Goal: Task Accomplishment & Management: Use online tool/utility

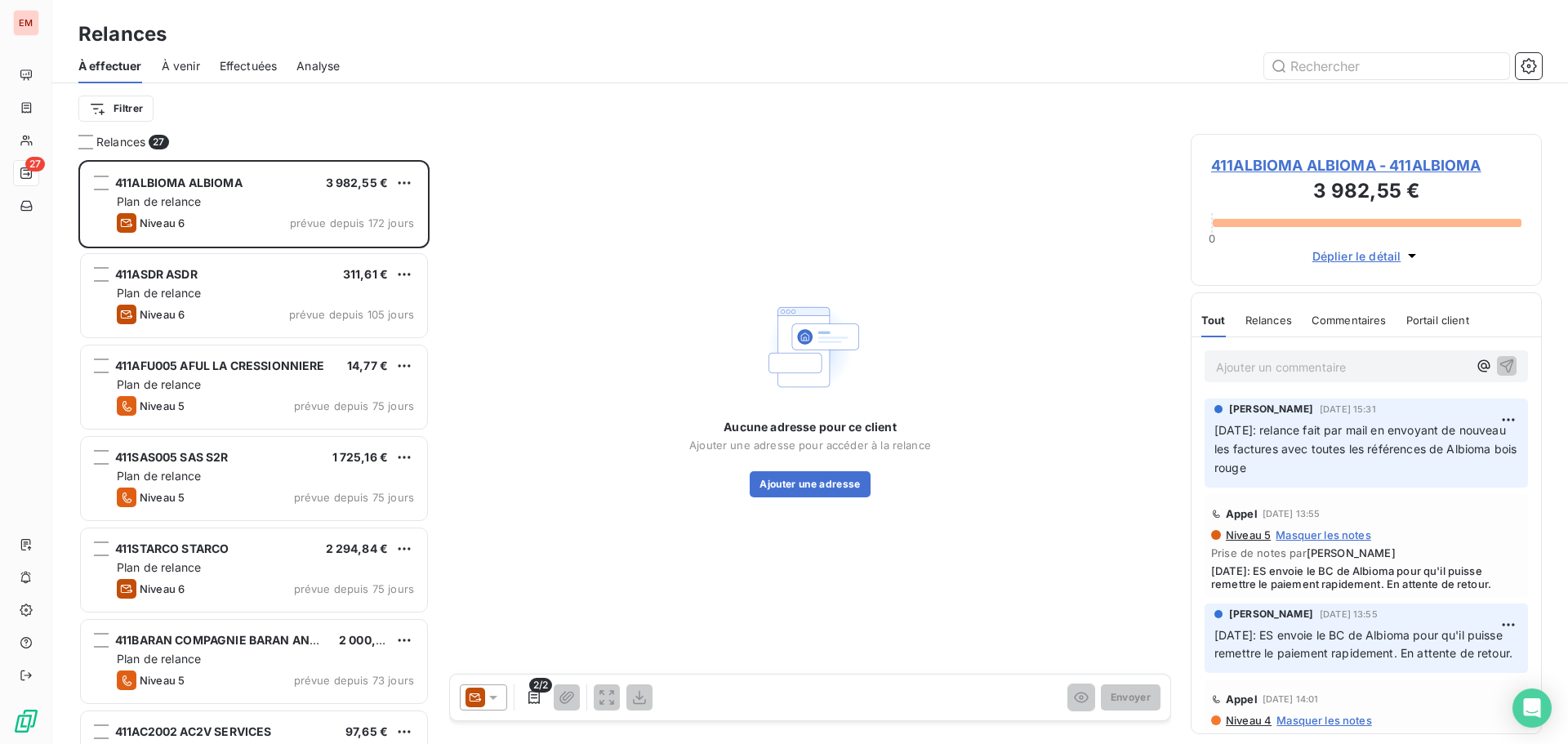
scroll to position [571, 339]
click at [263, 75] on div "Effectuées" at bounding box center [248, 66] width 58 height 34
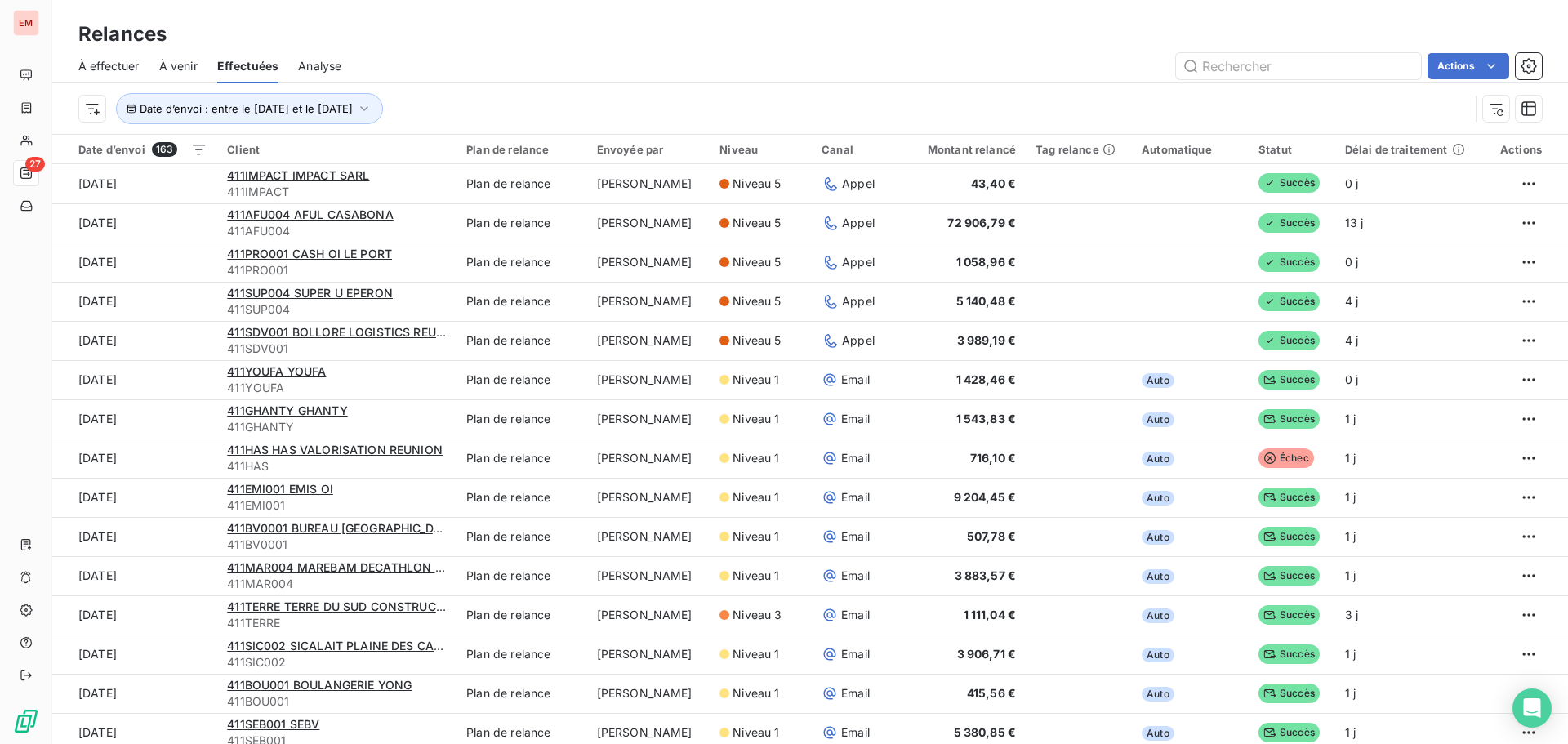
click at [95, 69] on span "À effectuer" at bounding box center [109, 66] width 61 height 17
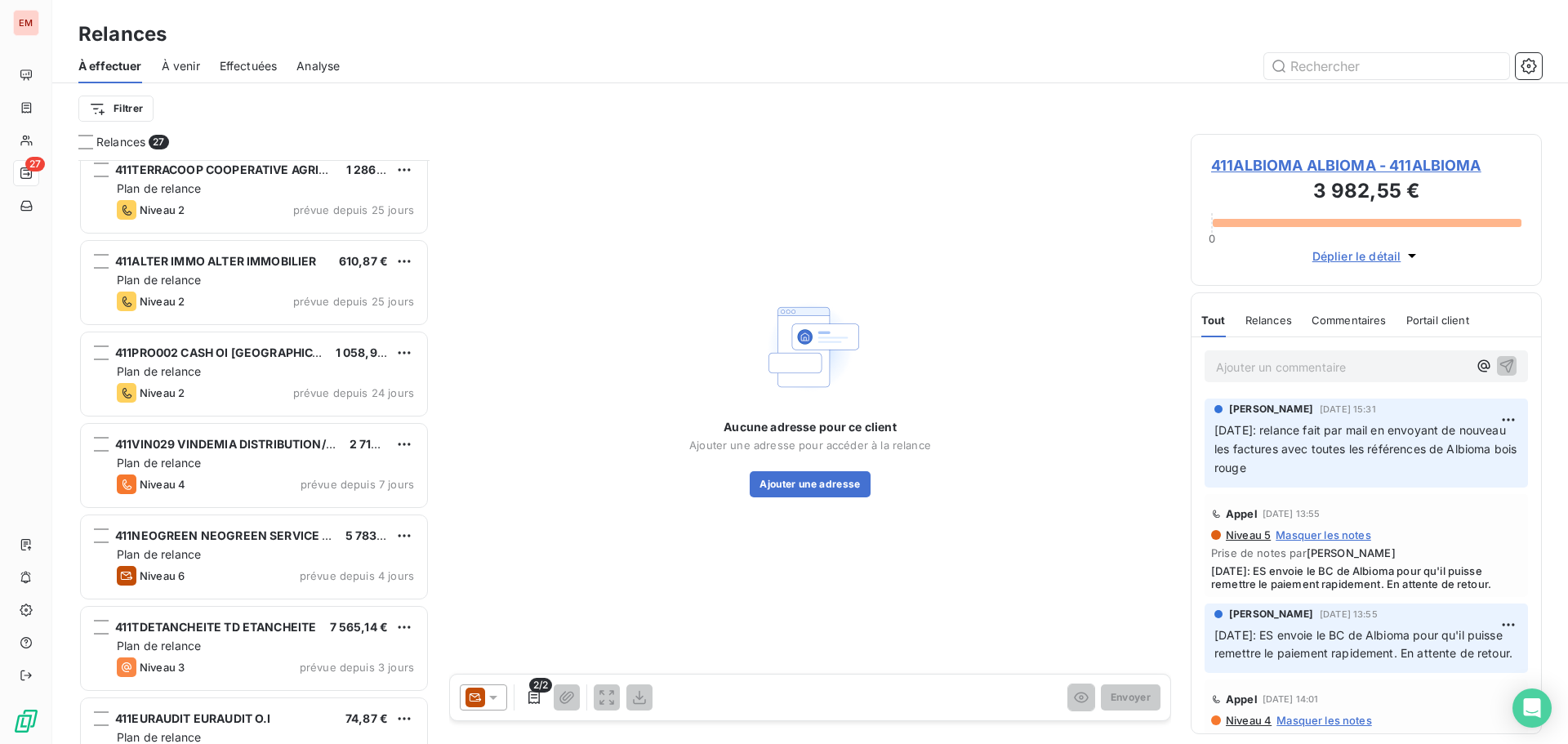
scroll to position [1886, 0]
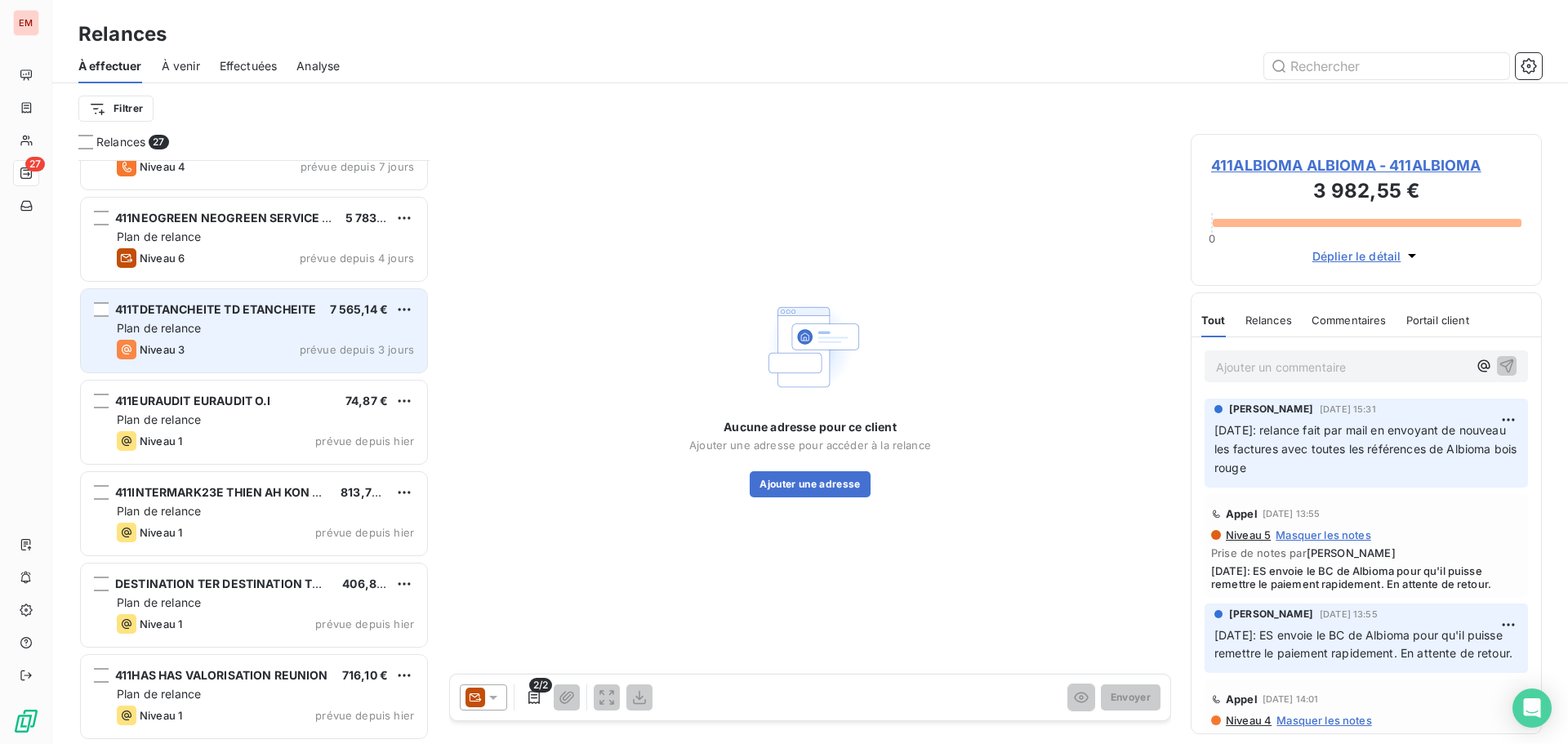
click at [244, 340] on div "Niveau 3 prévue depuis 3 jours" at bounding box center [266, 349] width 298 height 20
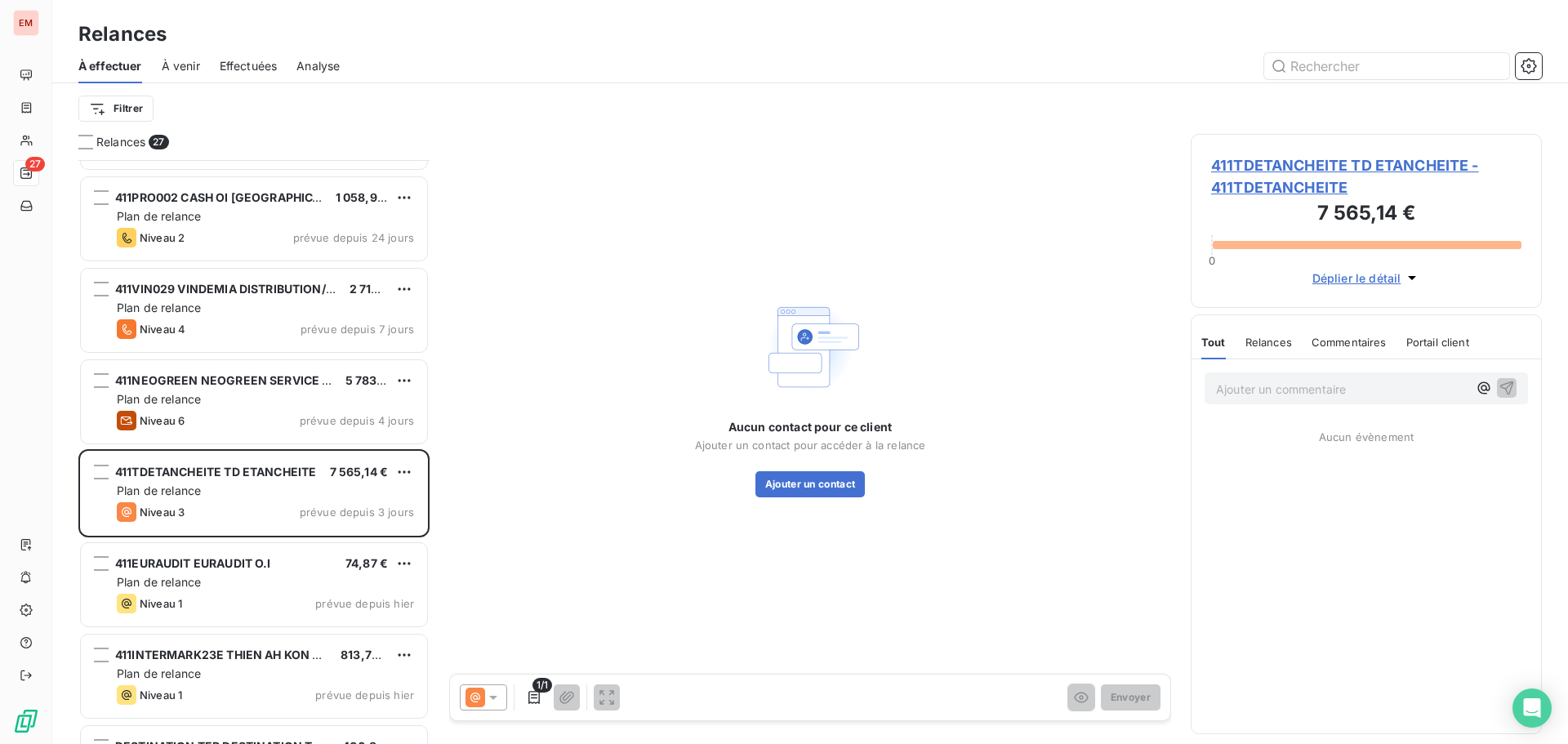
scroll to position [1722, 0]
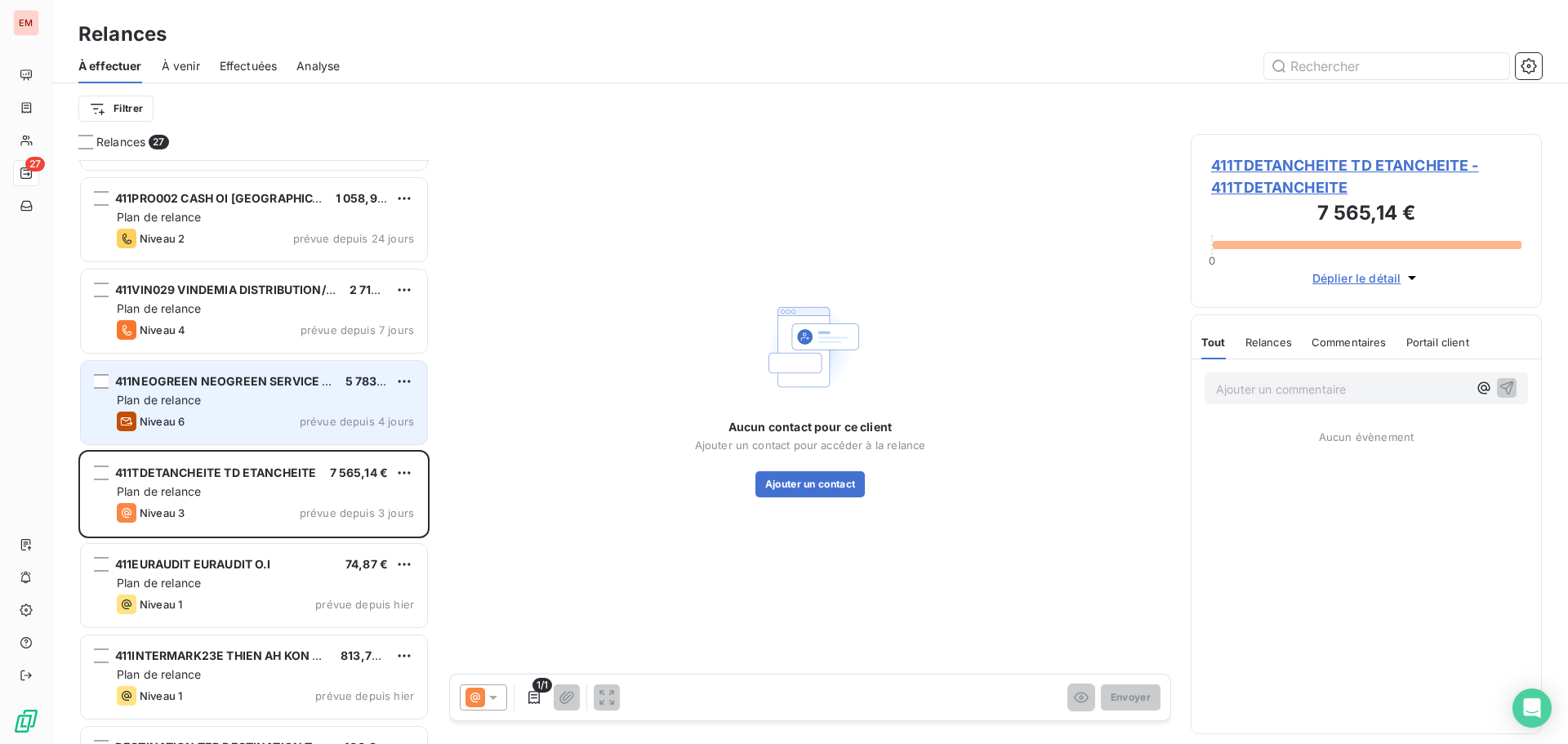
click at [215, 405] on div "Plan de relance" at bounding box center [266, 400] width 298 height 17
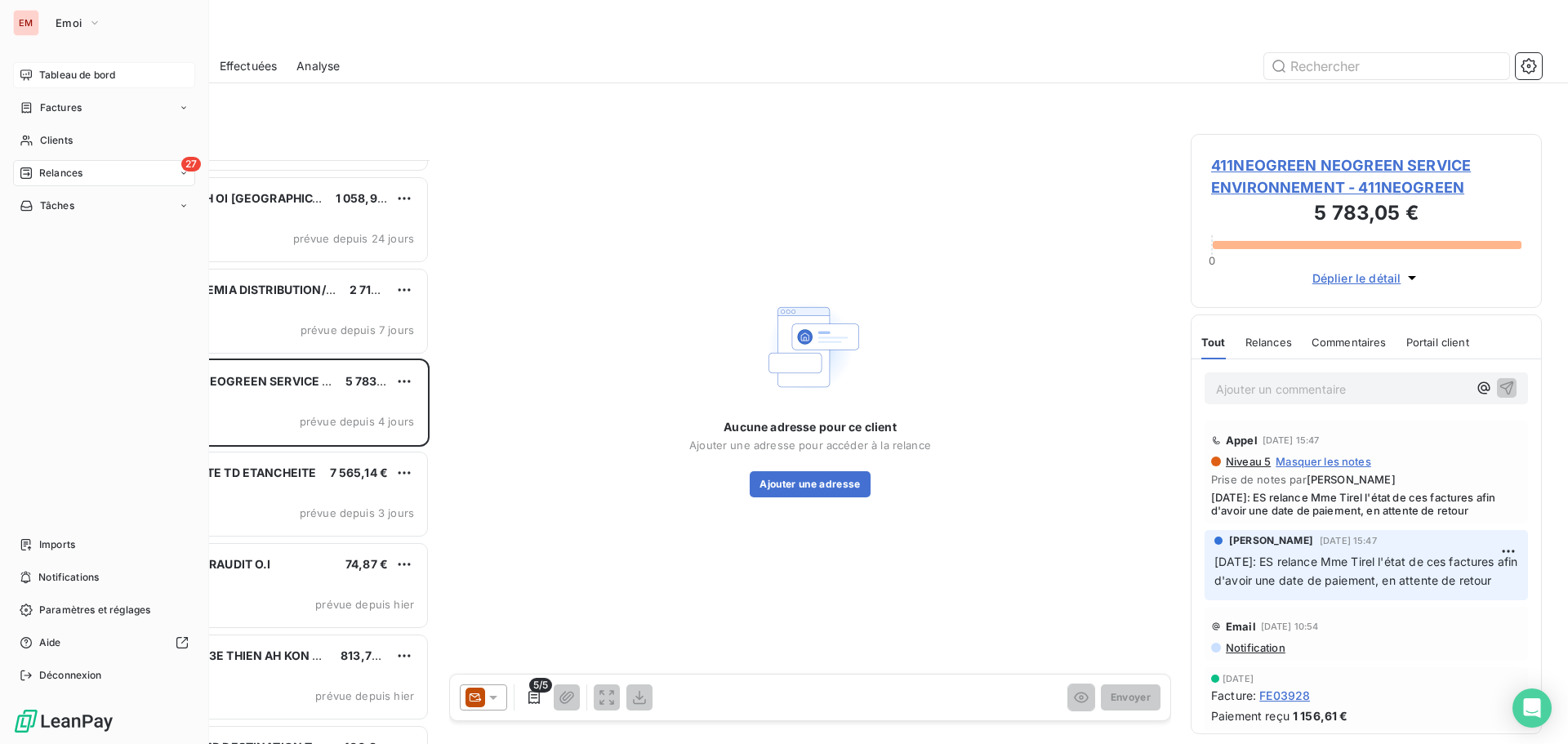
click at [55, 72] on span "Tableau de bord" at bounding box center [77, 75] width 76 height 15
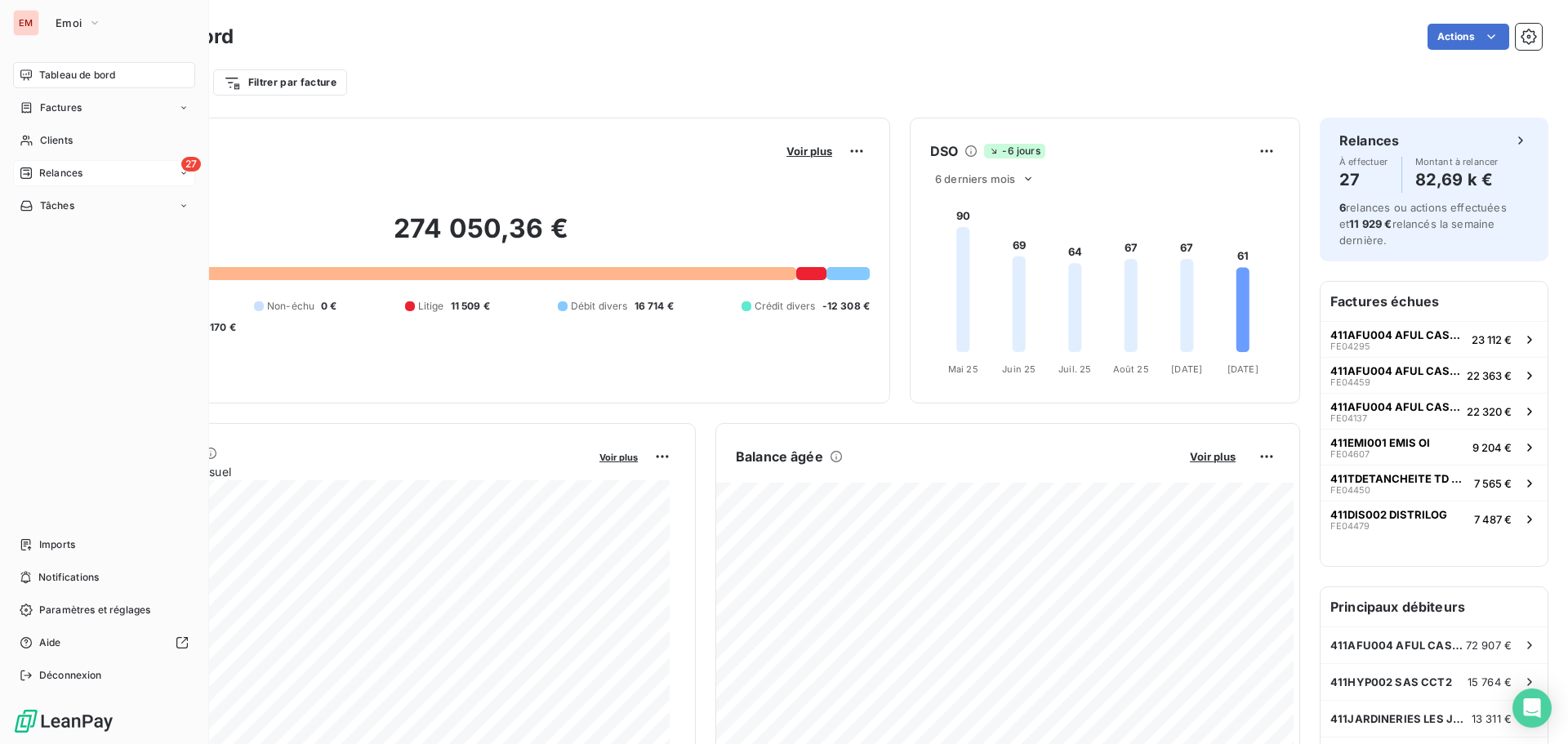
click at [30, 164] on div "27 Relances" at bounding box center [104, 173] width 182 height 26
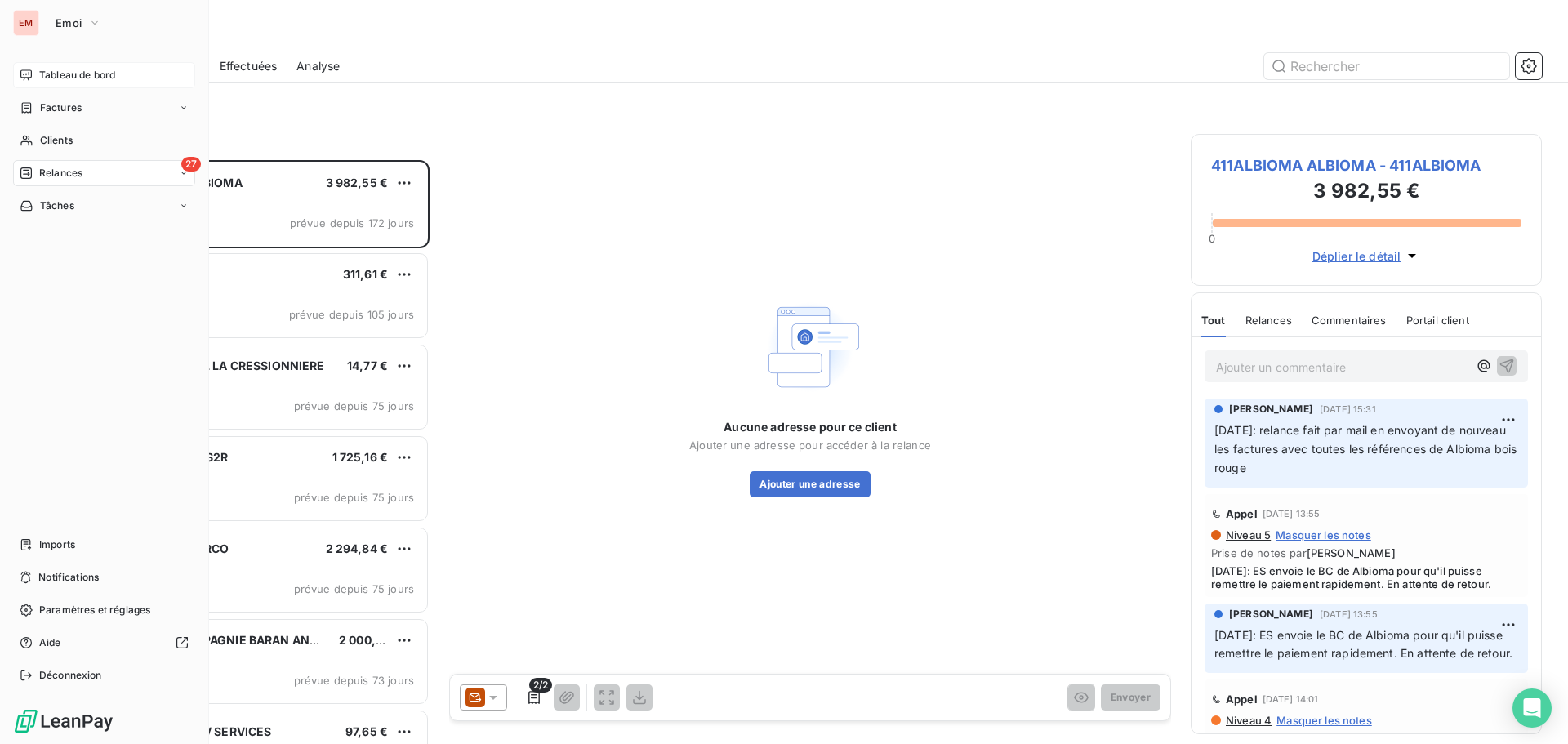
click at [37, 77] on div "Tableau de bord" at bounding box center [104, 75] width 182 height 26
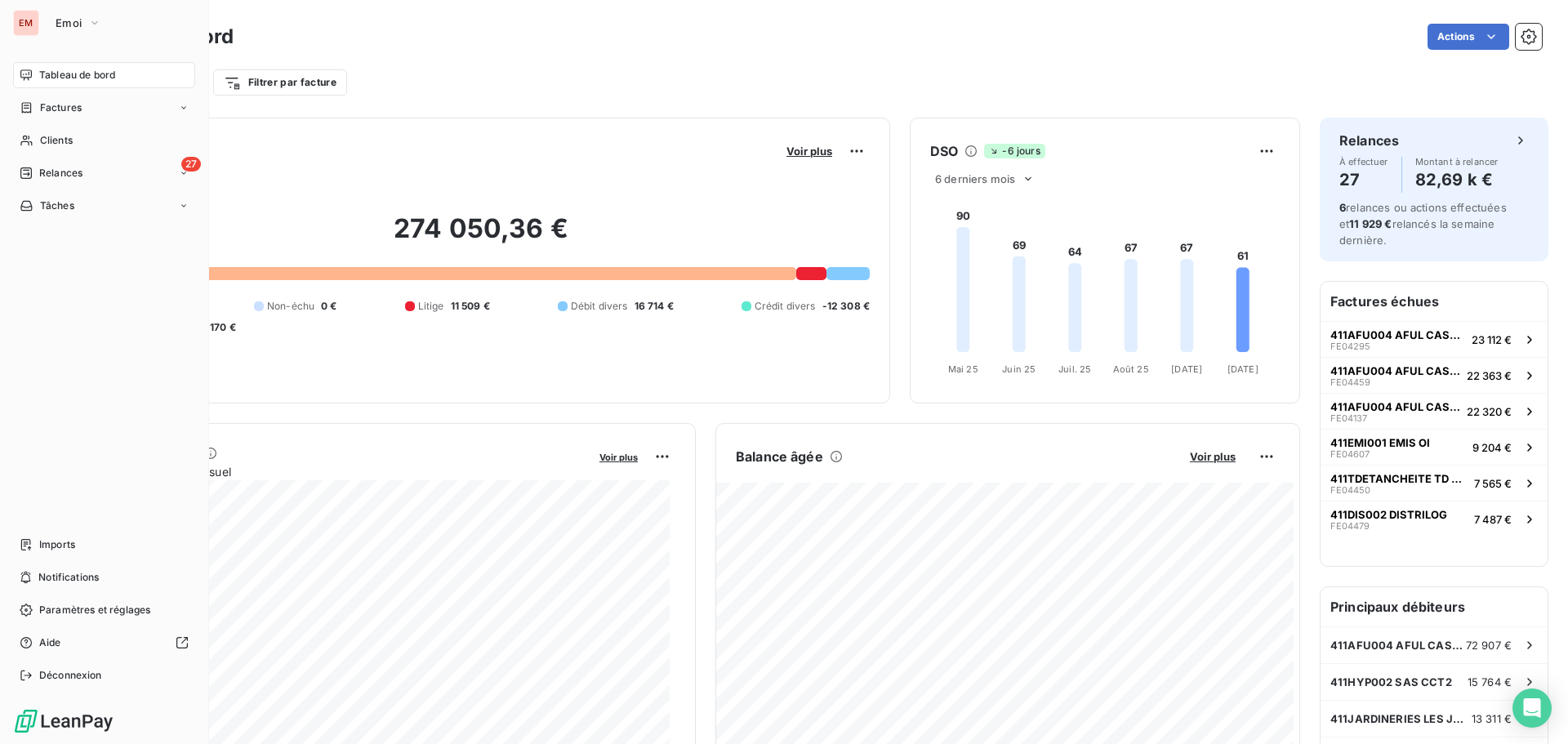
drag, startPoint x: 61, startPoint y: 26, endPoint x: 86, endPoint y: 38, distance: 27.7
click at [62, 26] on span "Emoi" at bounding box center [69, 23] width 26 height 13
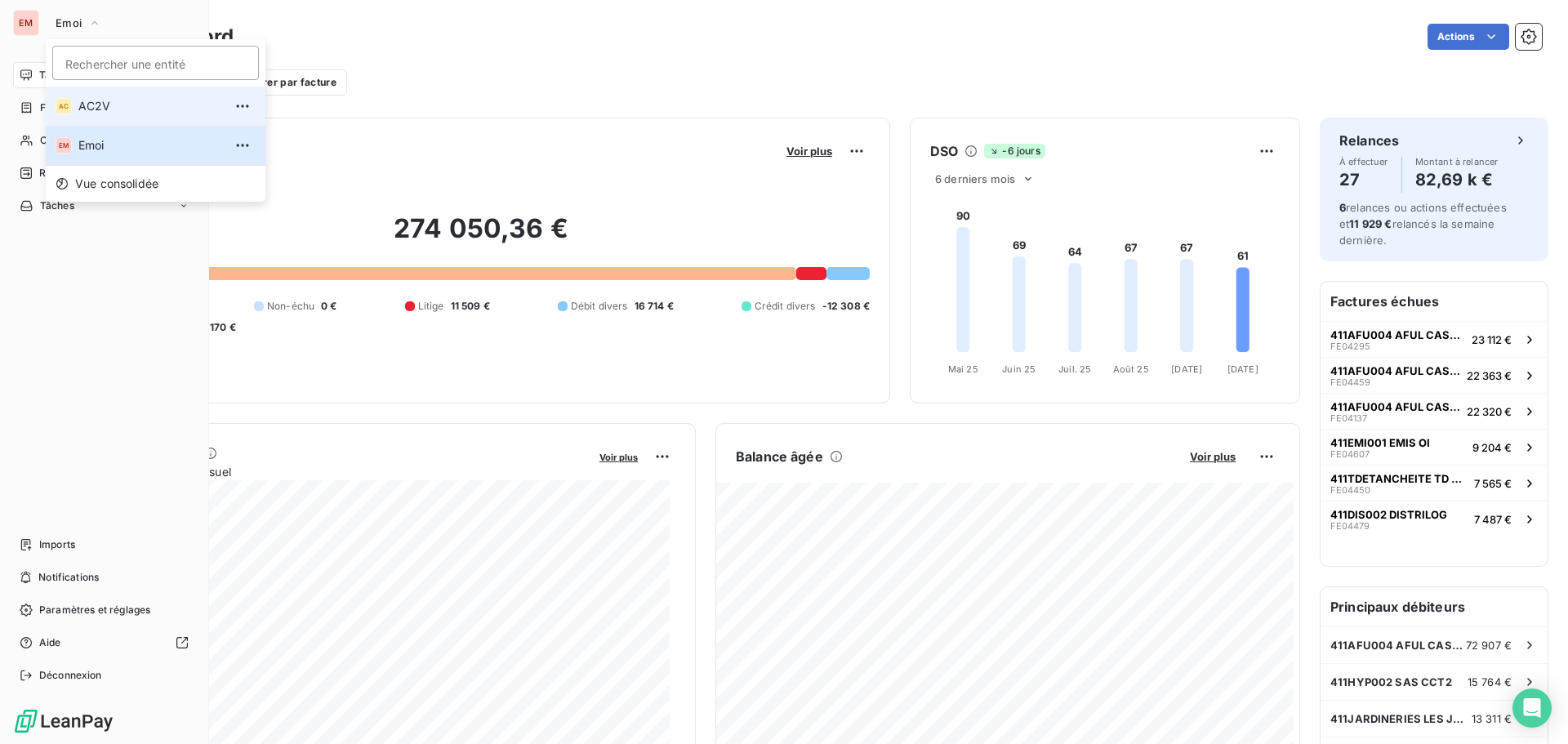
click at [93, 102] on span "AC2V" at bounding box center [150, 106] width 144 height 17
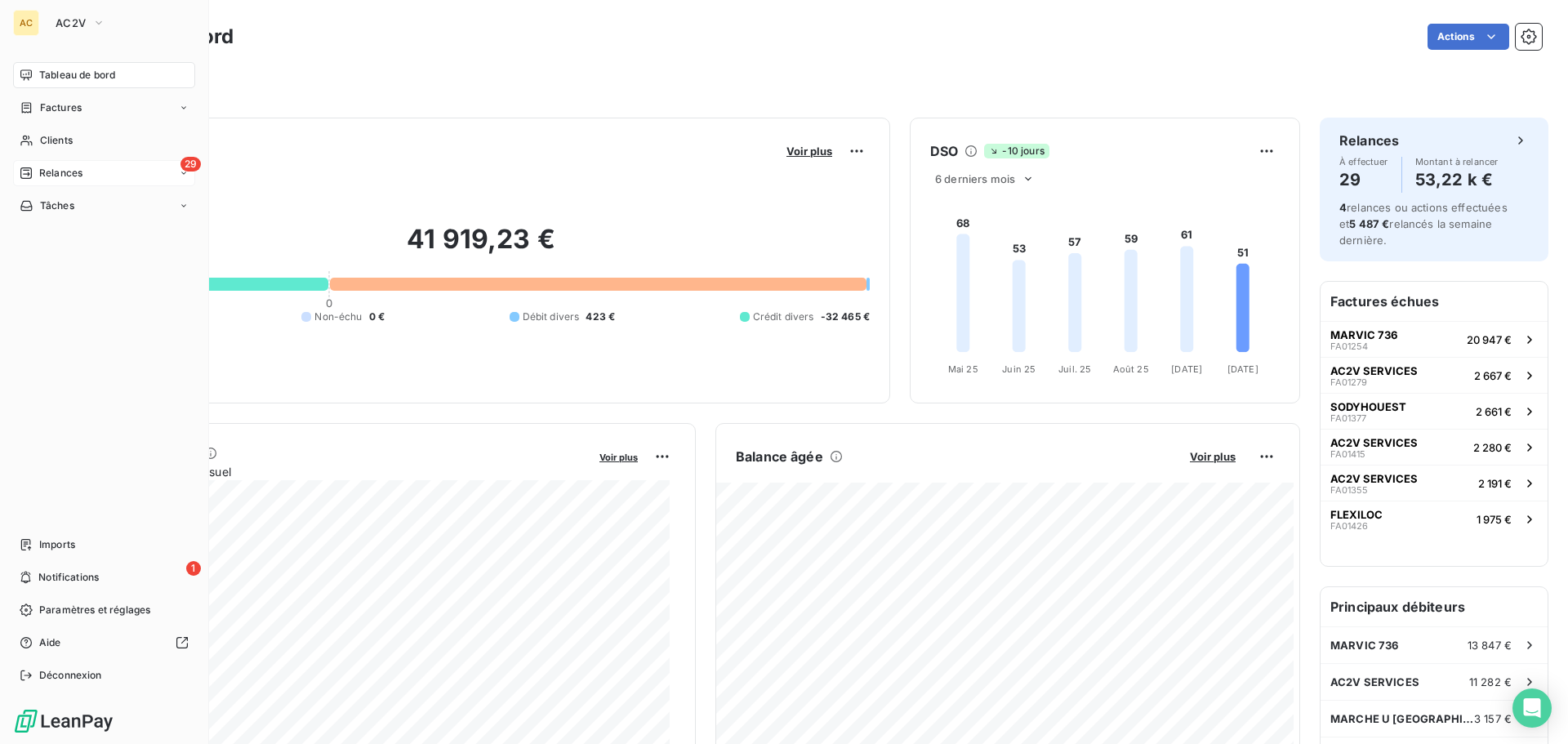
click at [129, 174] on div "29 Relances" at bounding box center [104, 173] width 182 height 26
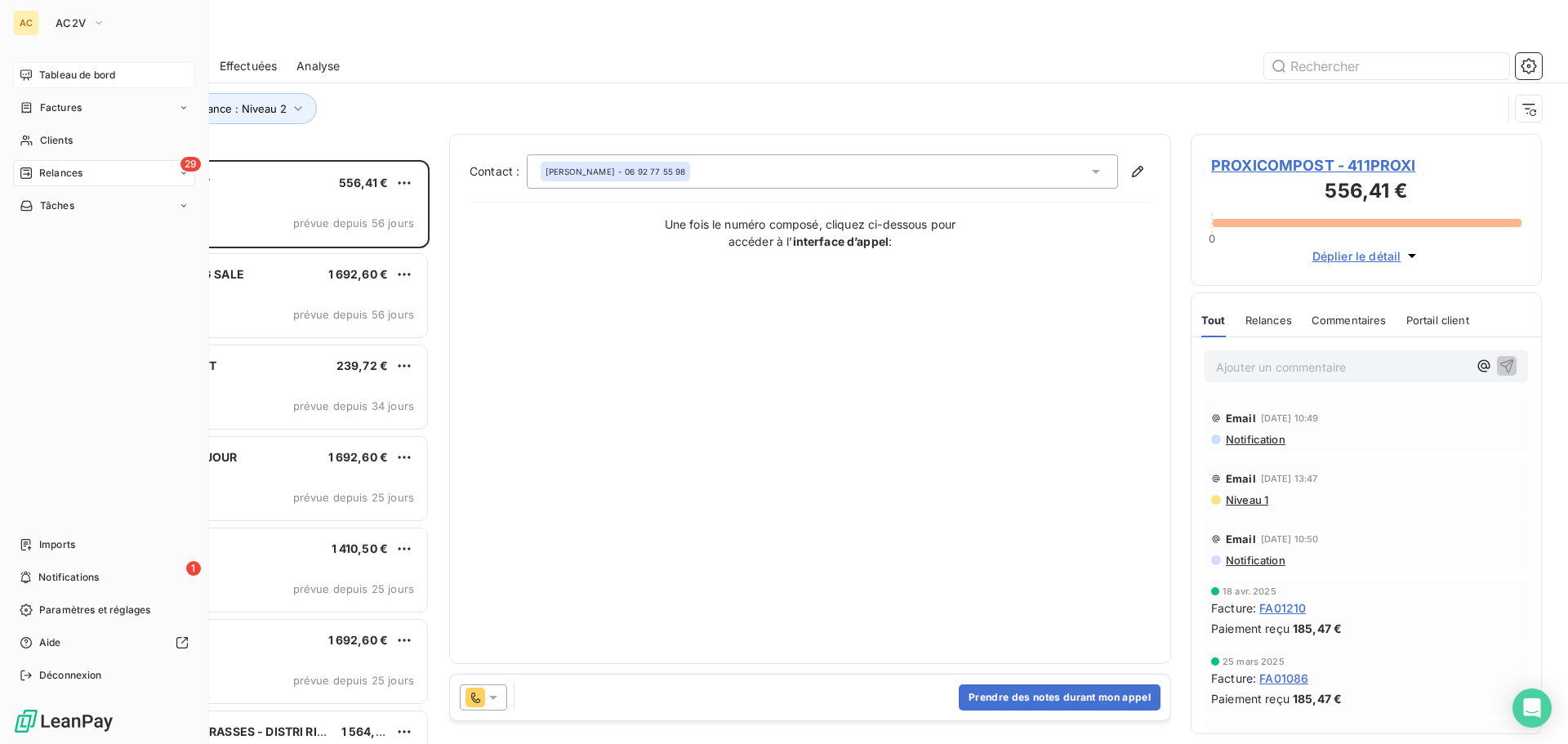
click at [43, 85] on div "Tableau de bord" at bounding box center [104, 75] width 182 height 26
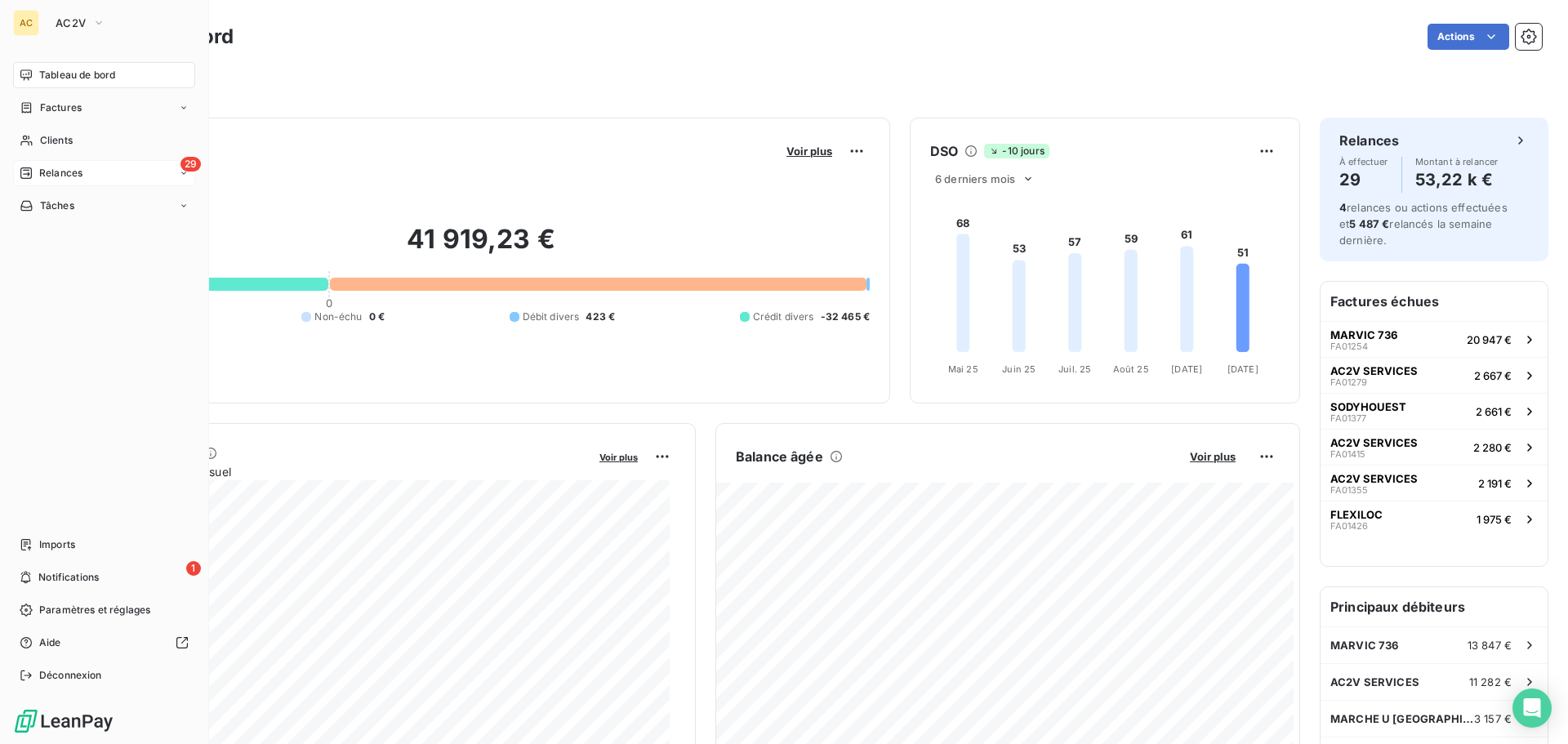
click at [38, 166] on div "Relances" at bounding box center [51, 173] width 63 height 15
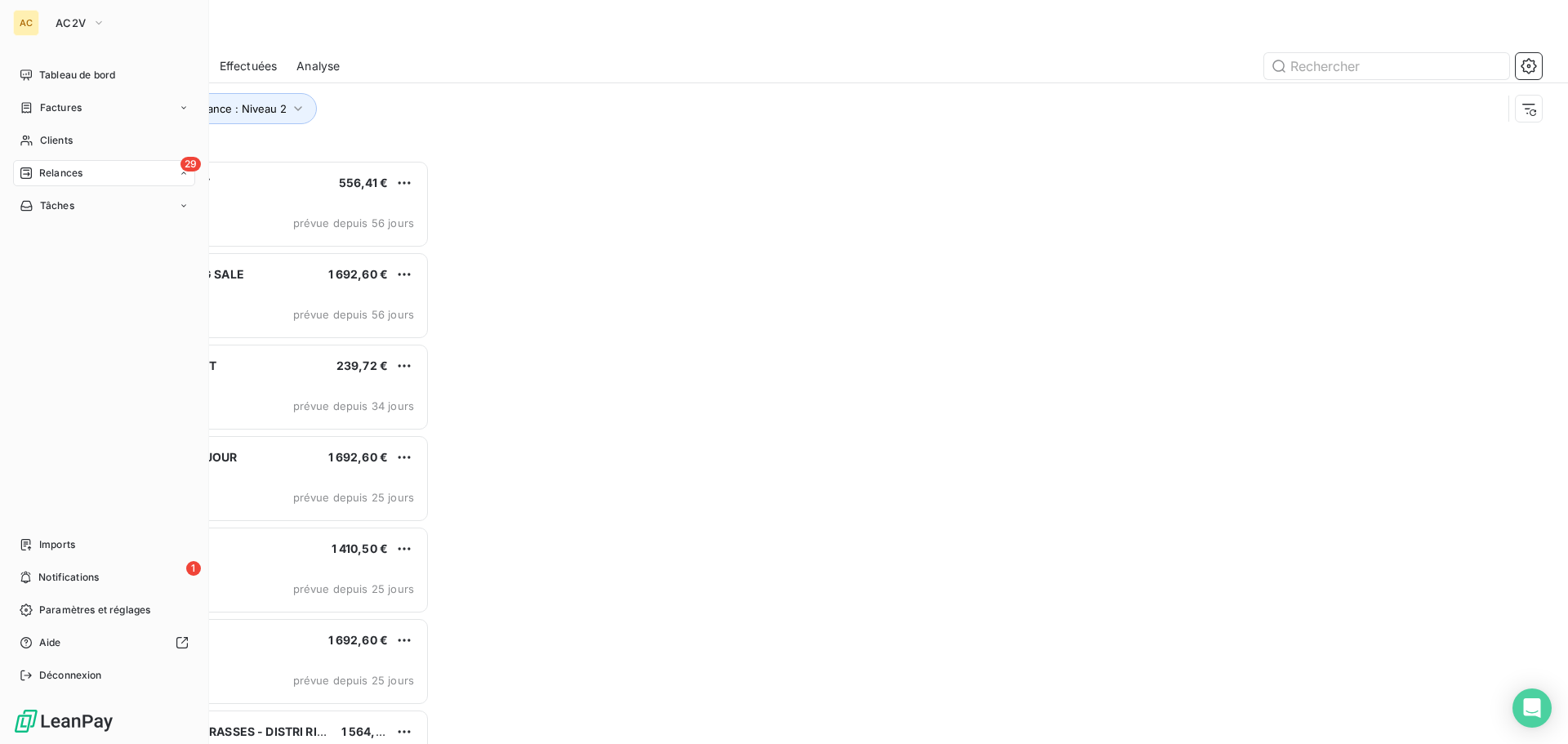
scroll to position [571, 339]
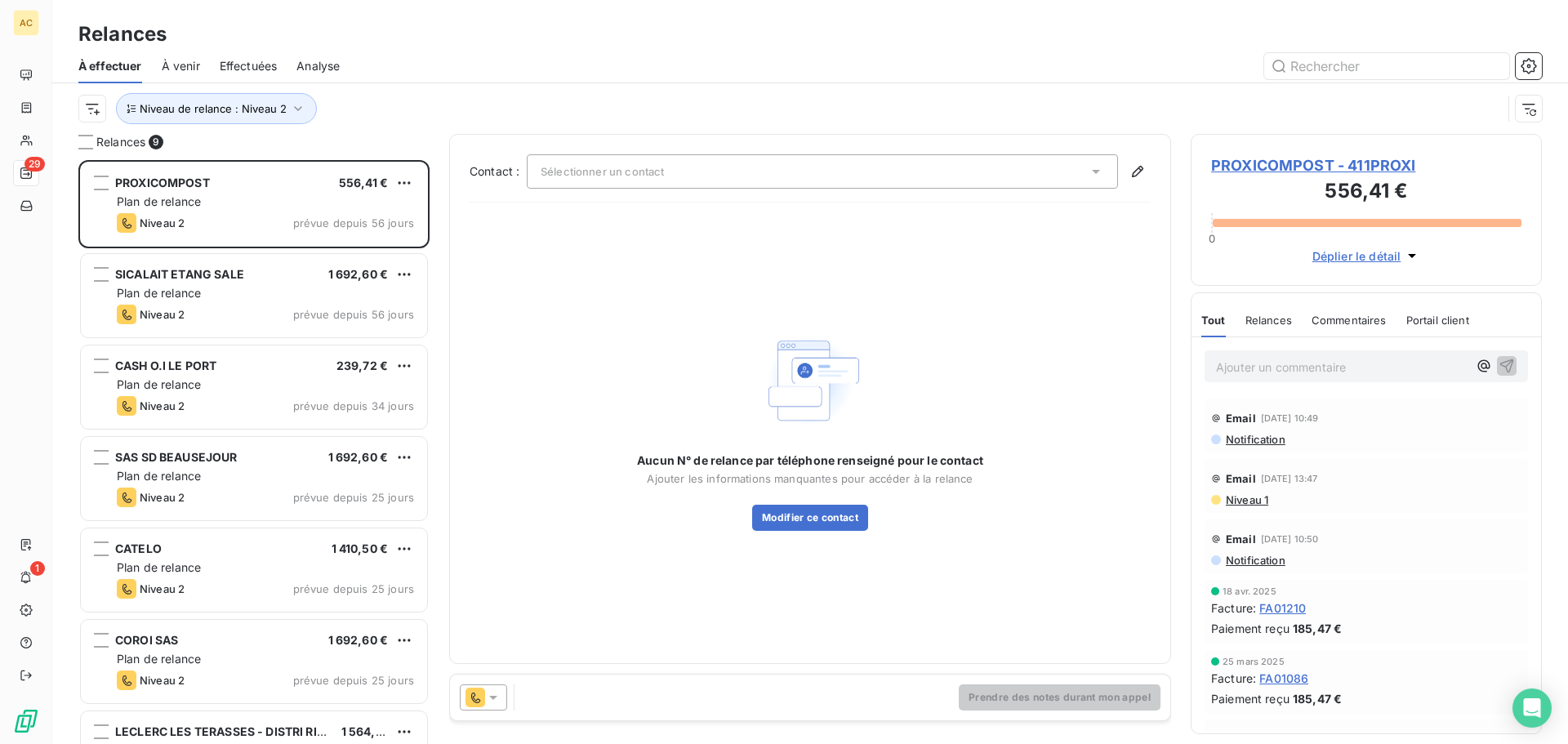
click at [248, 63] on span "Effectuées" at bounding box center [248, 66] width 58 height 17
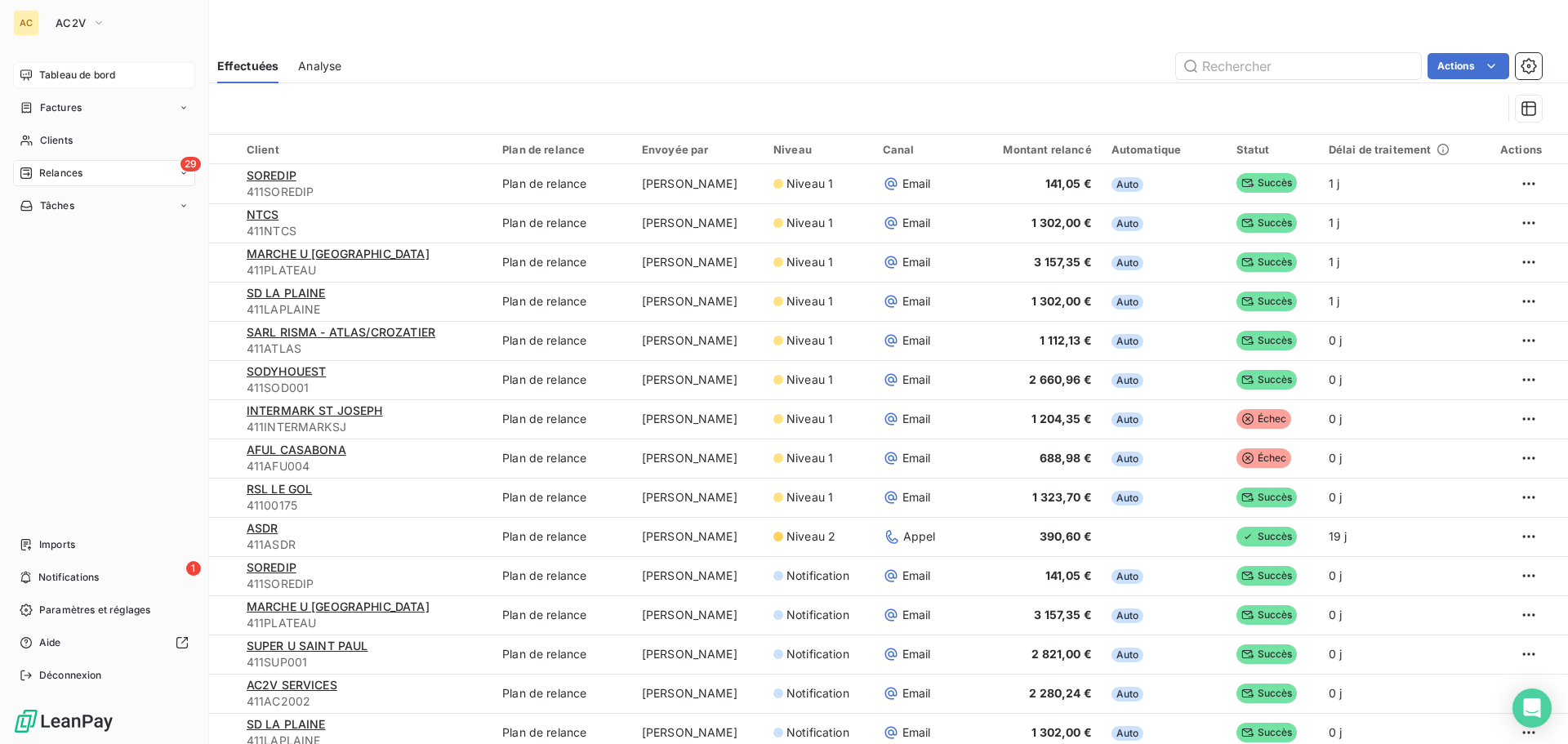
click at [37, 79] on div "Tableau de bord" at bounding box center [104, 75] width 182 height 26
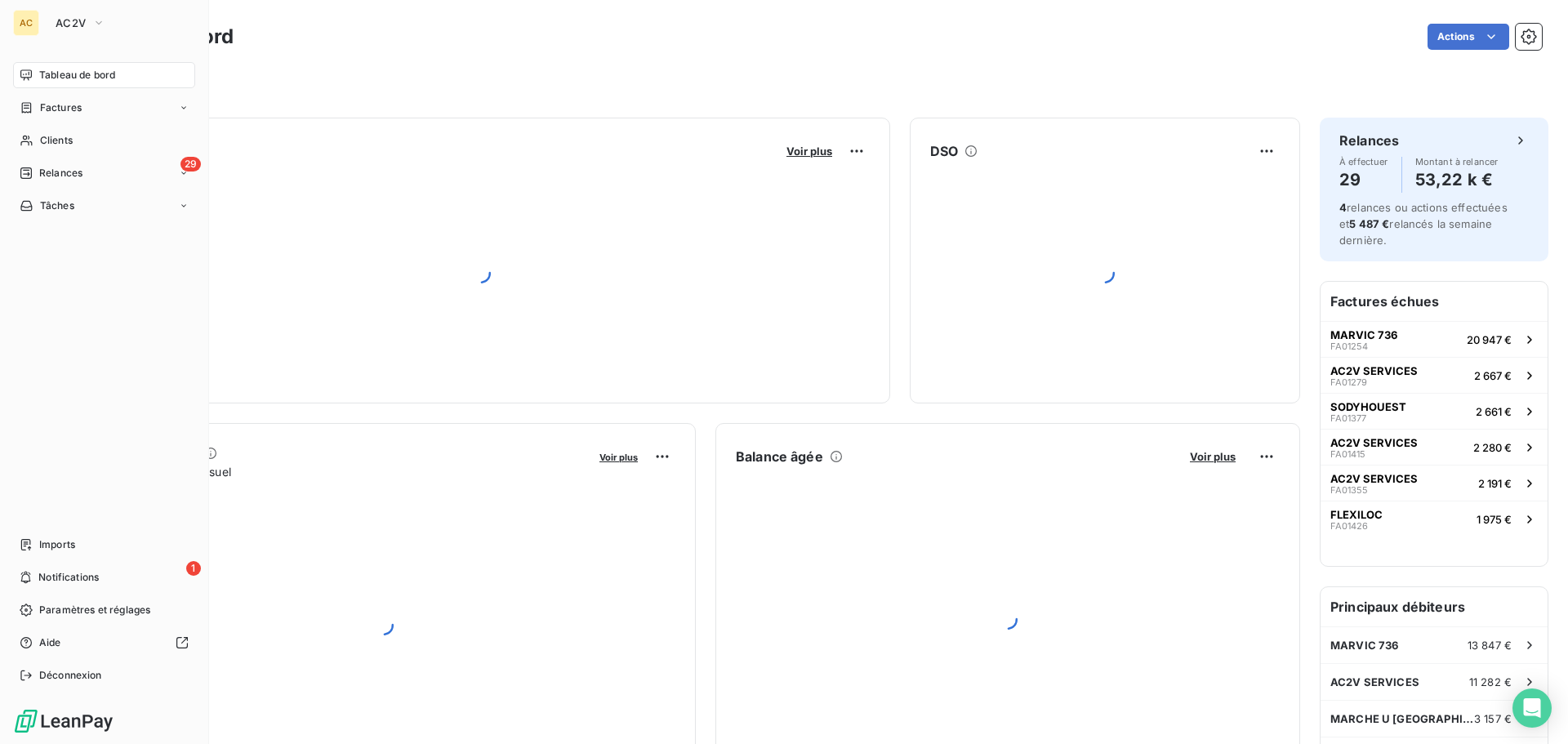
click at [71, 37] on div "AC AC2V Tableau de bord Factures Clients 29 Relances Tâches Imports 1 Notificat…" at bounding box center [104, 372] width 209 height 744
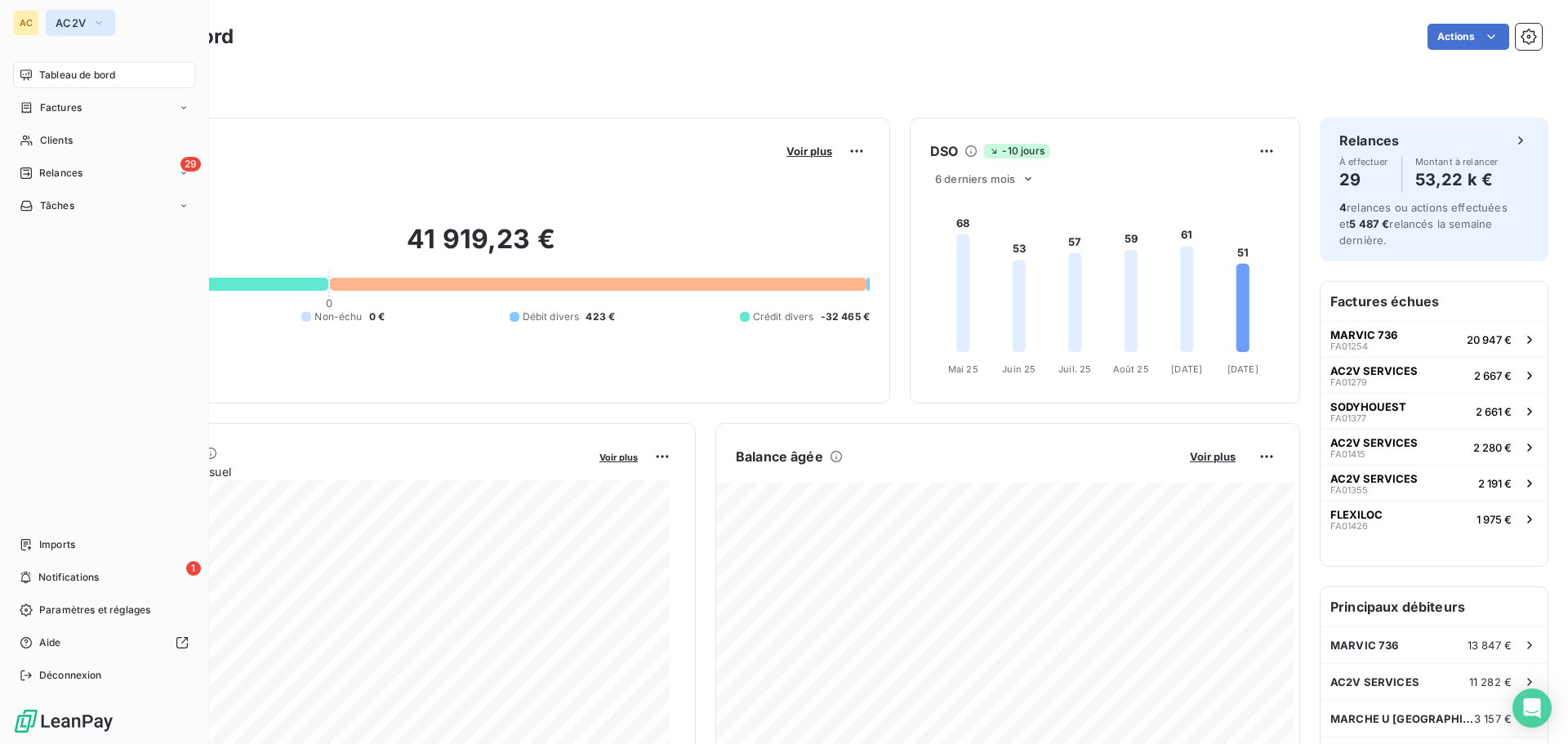
click at [74, 30] on button "AC2V" at bounding box center [80, 23] width 70 height 26
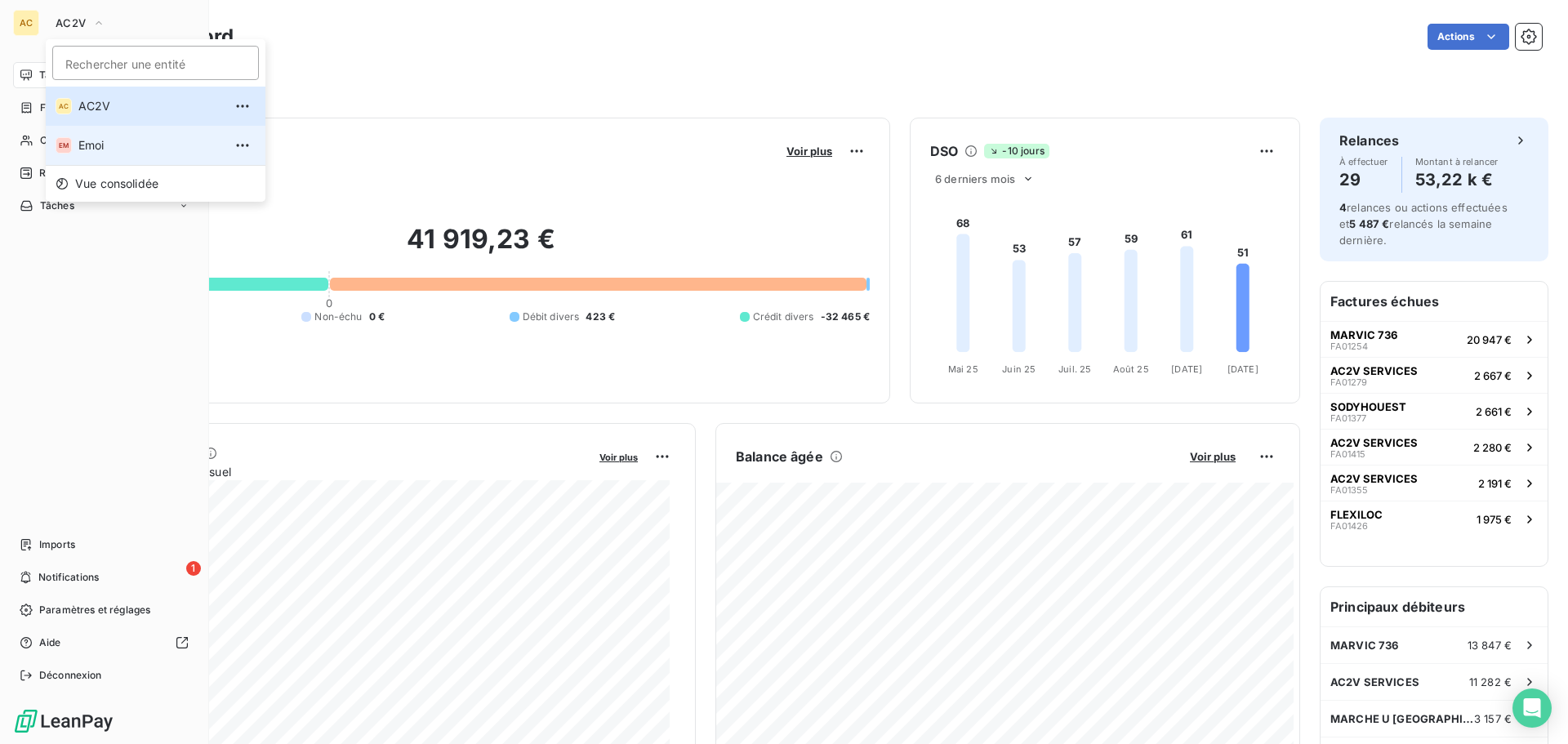
click at [88, 144] on span "Emoi" at bounding box center [150, 145] width 144 height 17
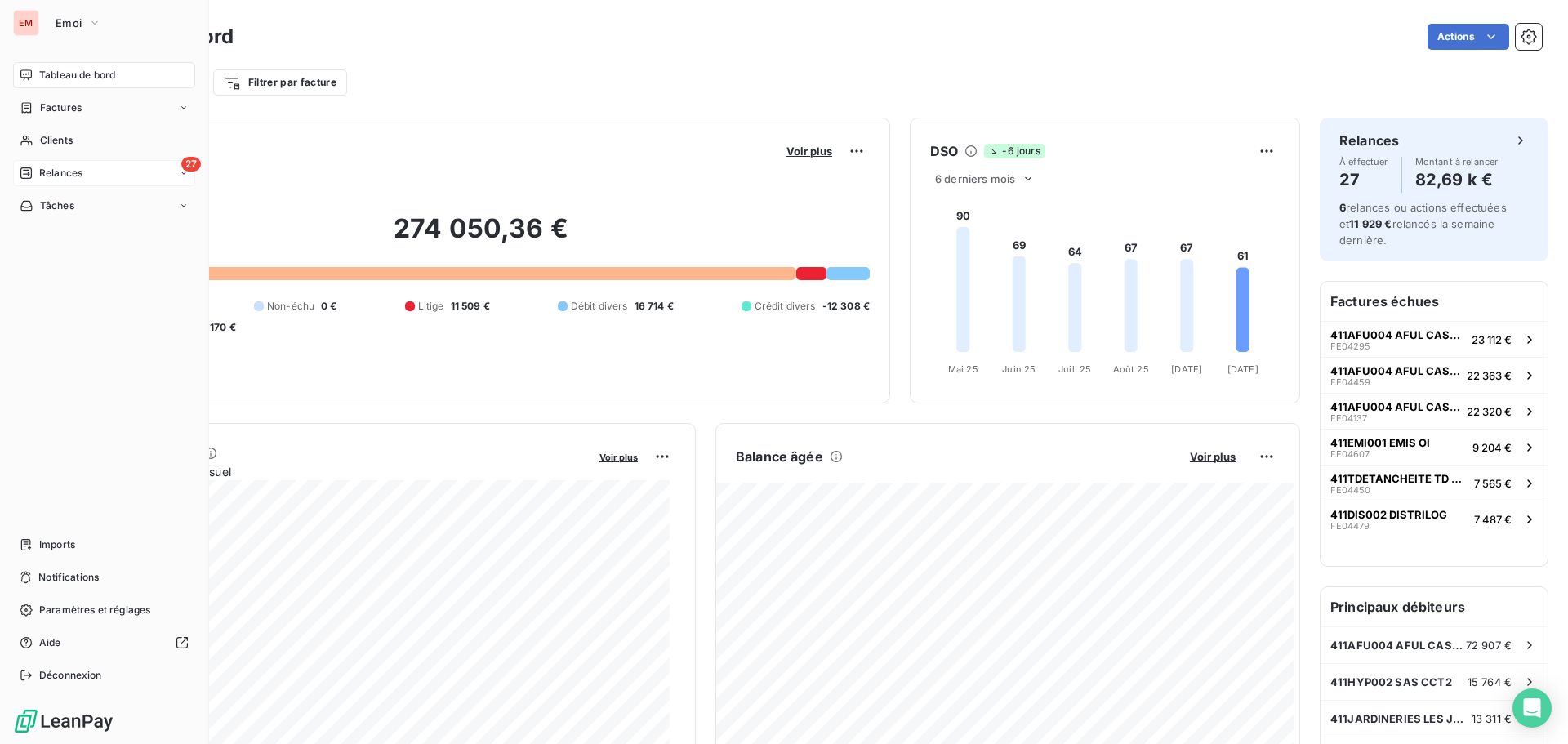
click at [40, 170] on span "Relances" at bounding box center [60, 173] width 44 height 15
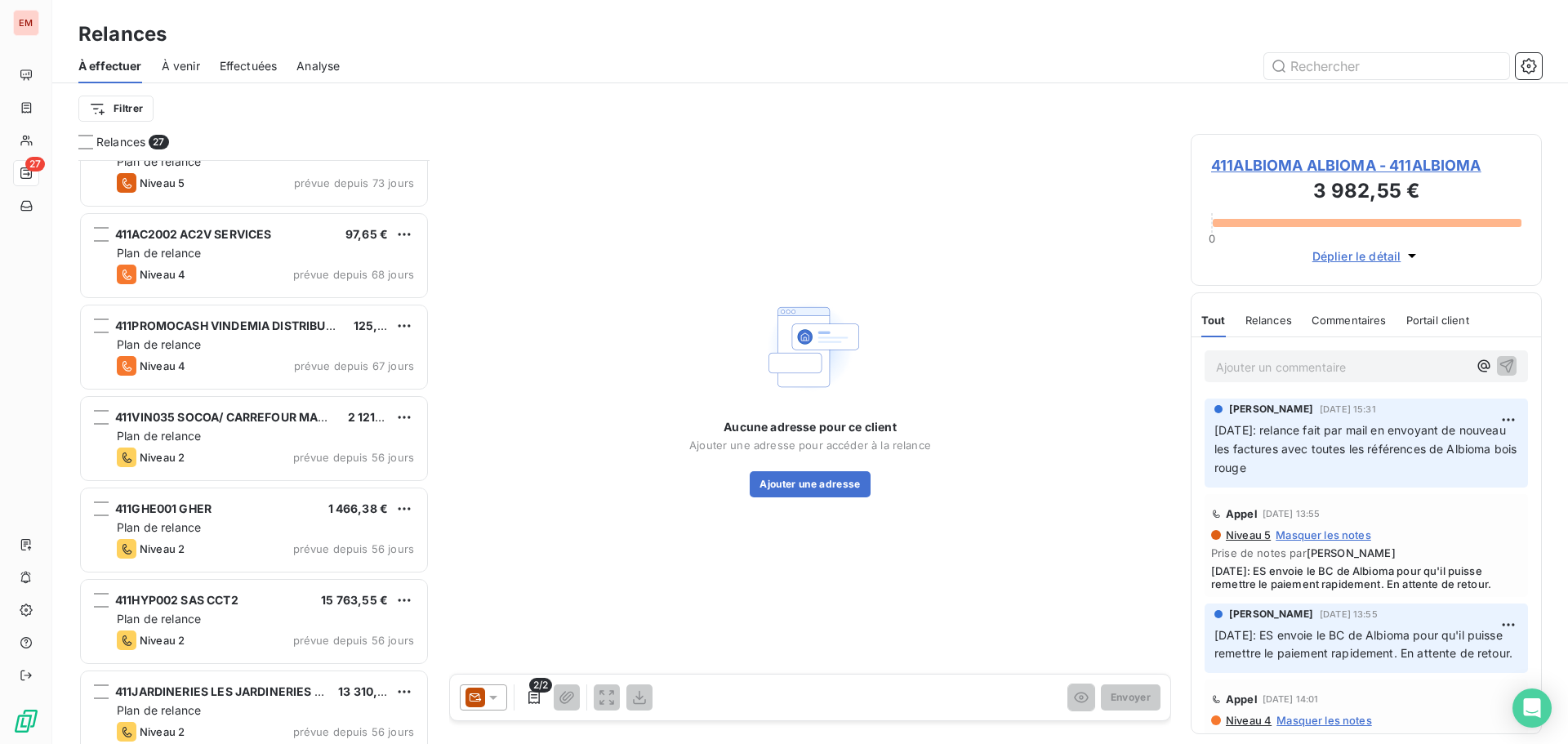
scroll to position [335, 0]
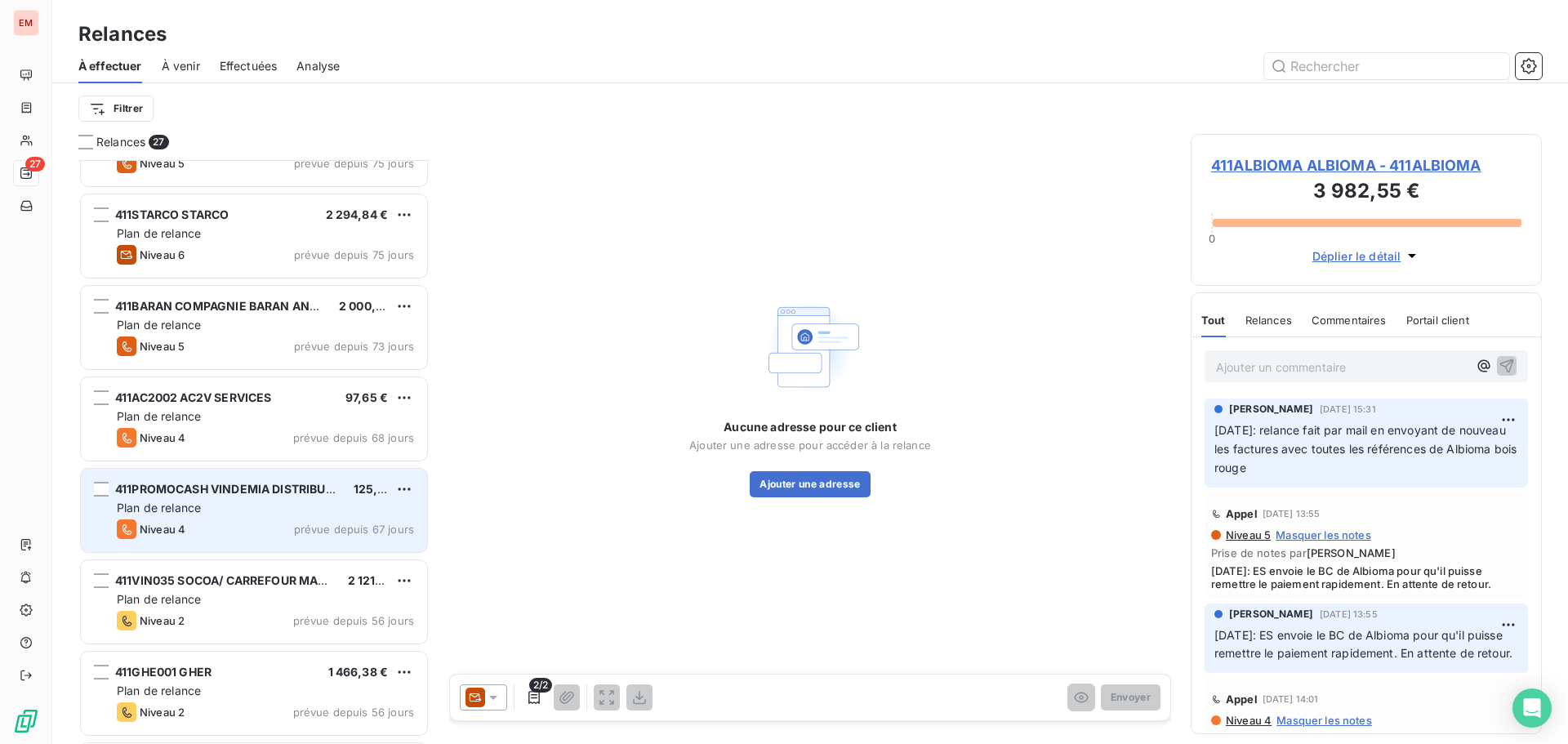
click at [221, 498] on div "411PROMOCASH VINDEMIA DISTRIBUTION / PROMOCASH 125,86 € Plan de relance Niveau …" at bounding box center [254, 511] width 346 height 84
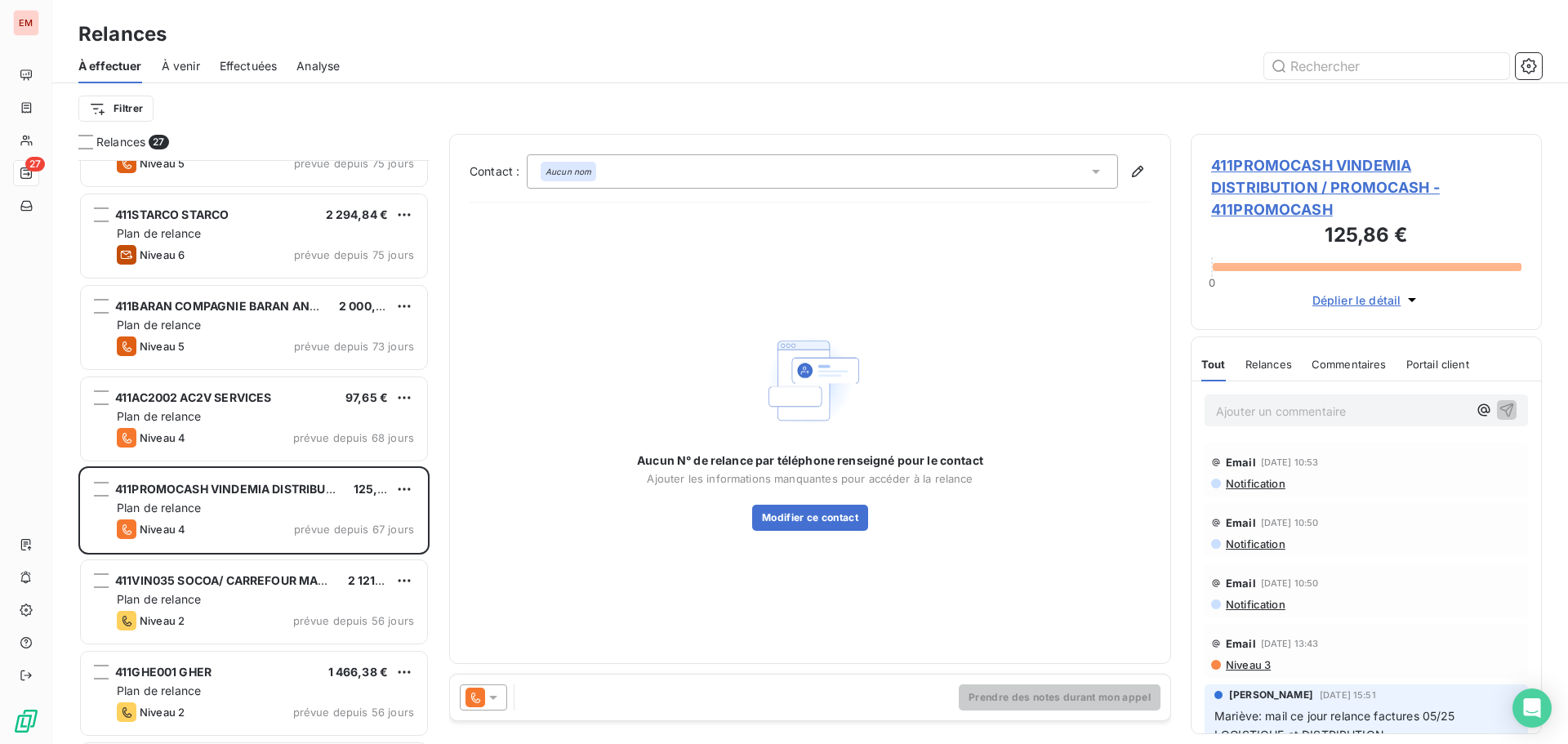
click at [485, 703] on icon at bounding box center [475, 697] width 20 height 20
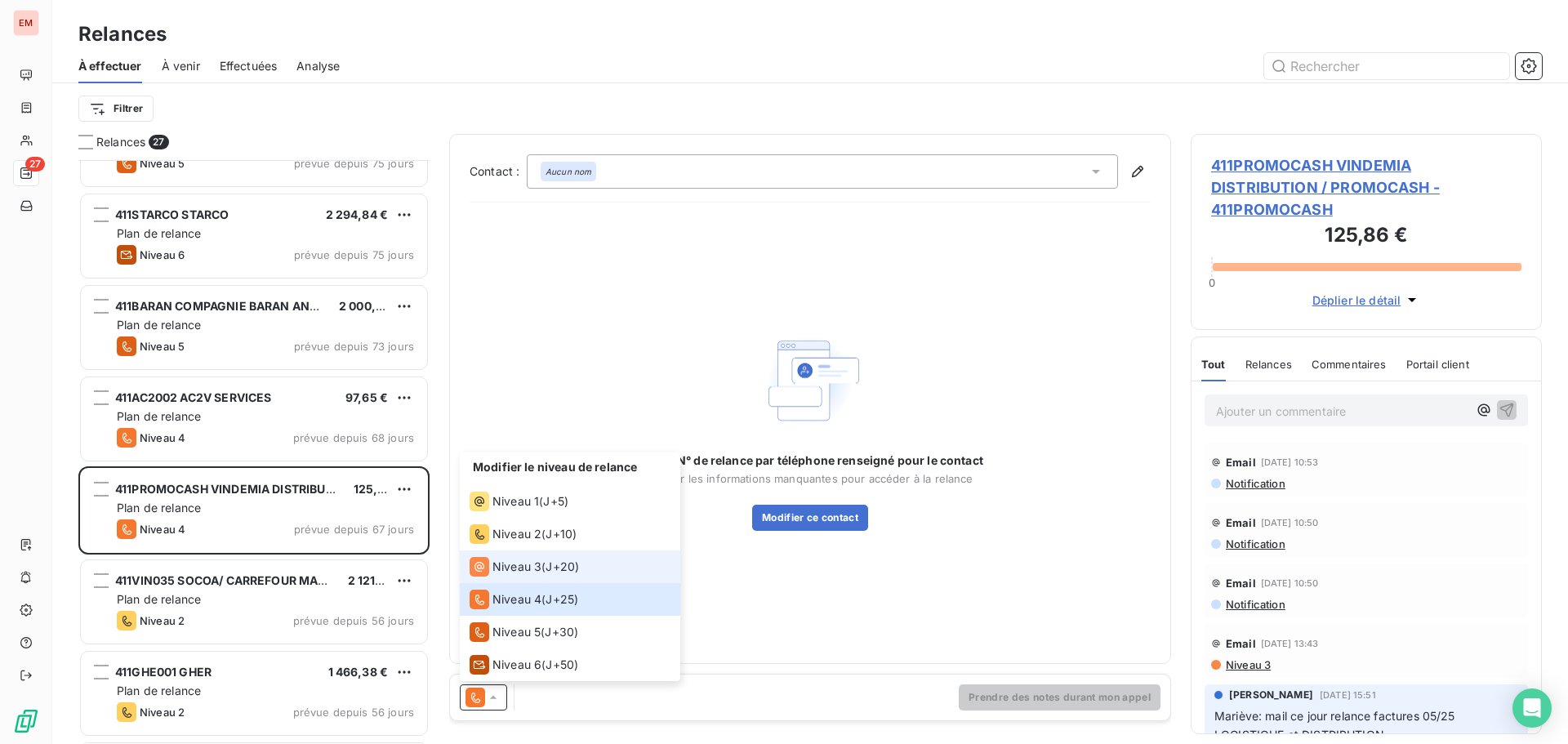
click at [506, 565] on span "Niveau 3" at bounding box center [516, 566] width 49 height 17
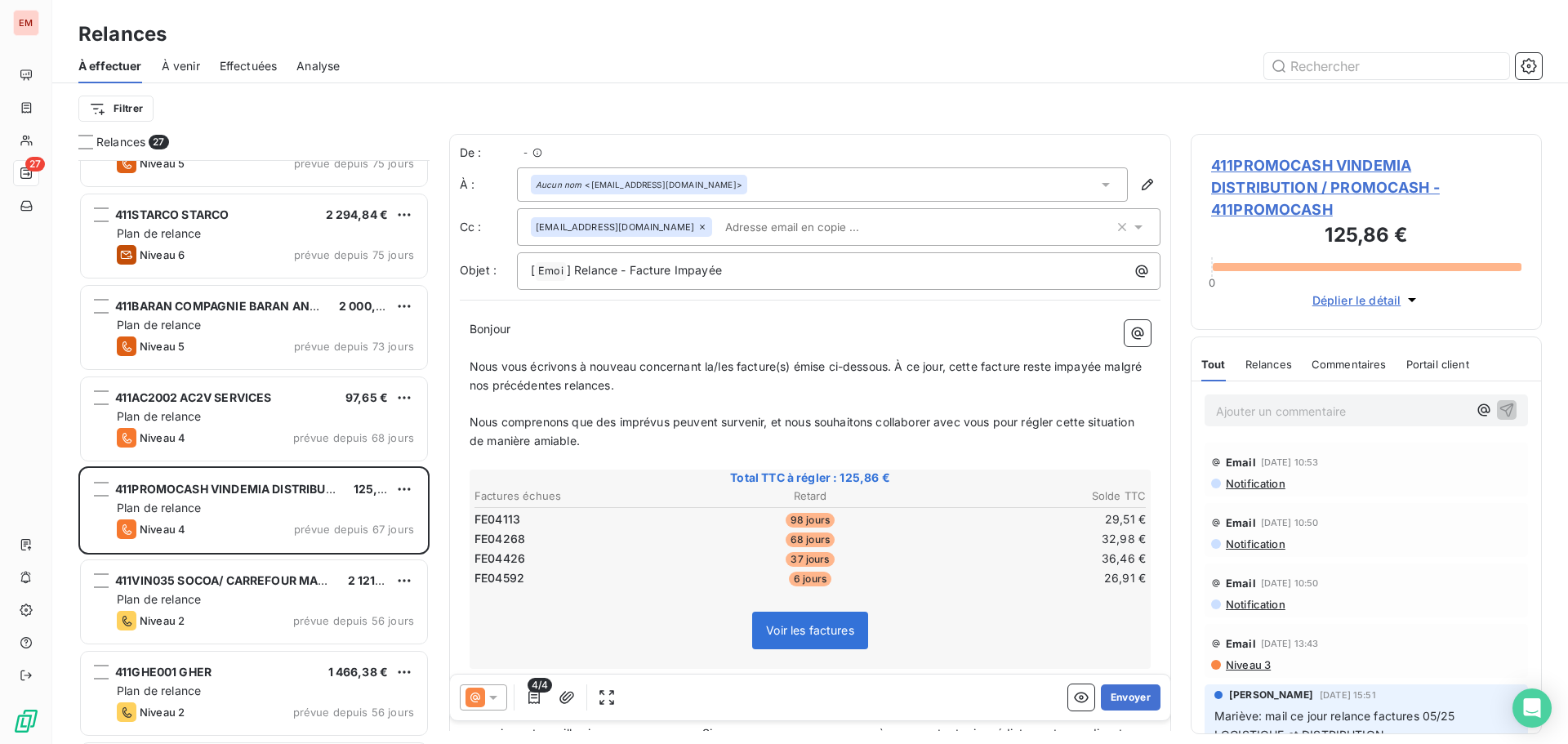
scroll to position [571, 339]
drag, startPoint x: 531, startPoint y: 517, endPoint x: 478, endPoint y: 527, distance: 53.9
click at [478, 527] on td "FE04113" at bounding box center [585, 519] width 223 height 18
click at [523, 530] on table "Factures échues Retard Solde TTC FE04113 98 jours 29,51 € FE04268 68 jours 32,9…" at bounding box center [810, 537] width 677 height 103
click at [560, 531] on td "FE04268" at bounding box center [585, 538] width 223 height 18
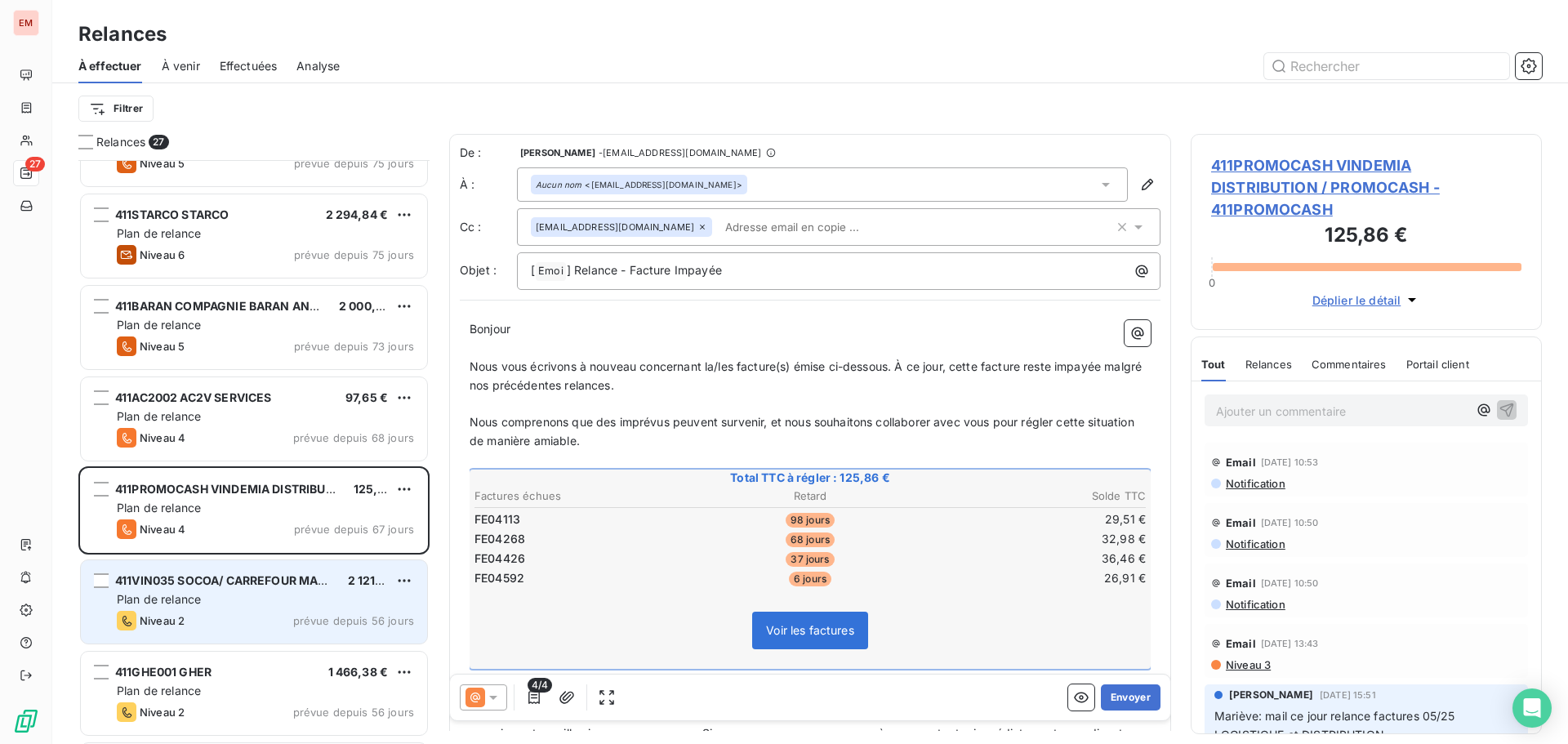
click at [183, 608] on div "411VIN035 SOCOA/ CARREFOUR MARKET LES AVIRONS 2 121,83 € Plan de relance Niveau…" at bounding box center [254, 602] width 346 height 84
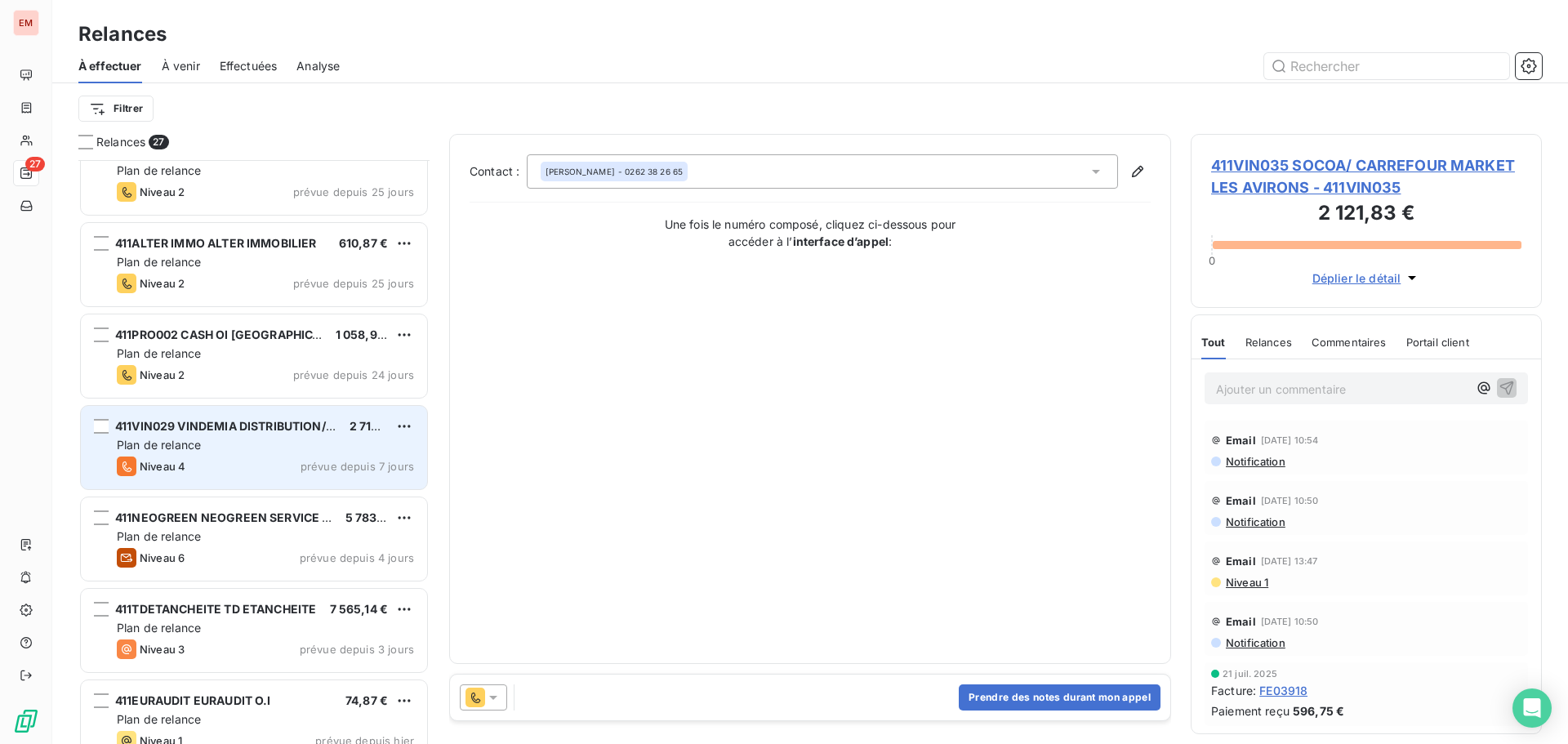
scroll to position [1478, 0]
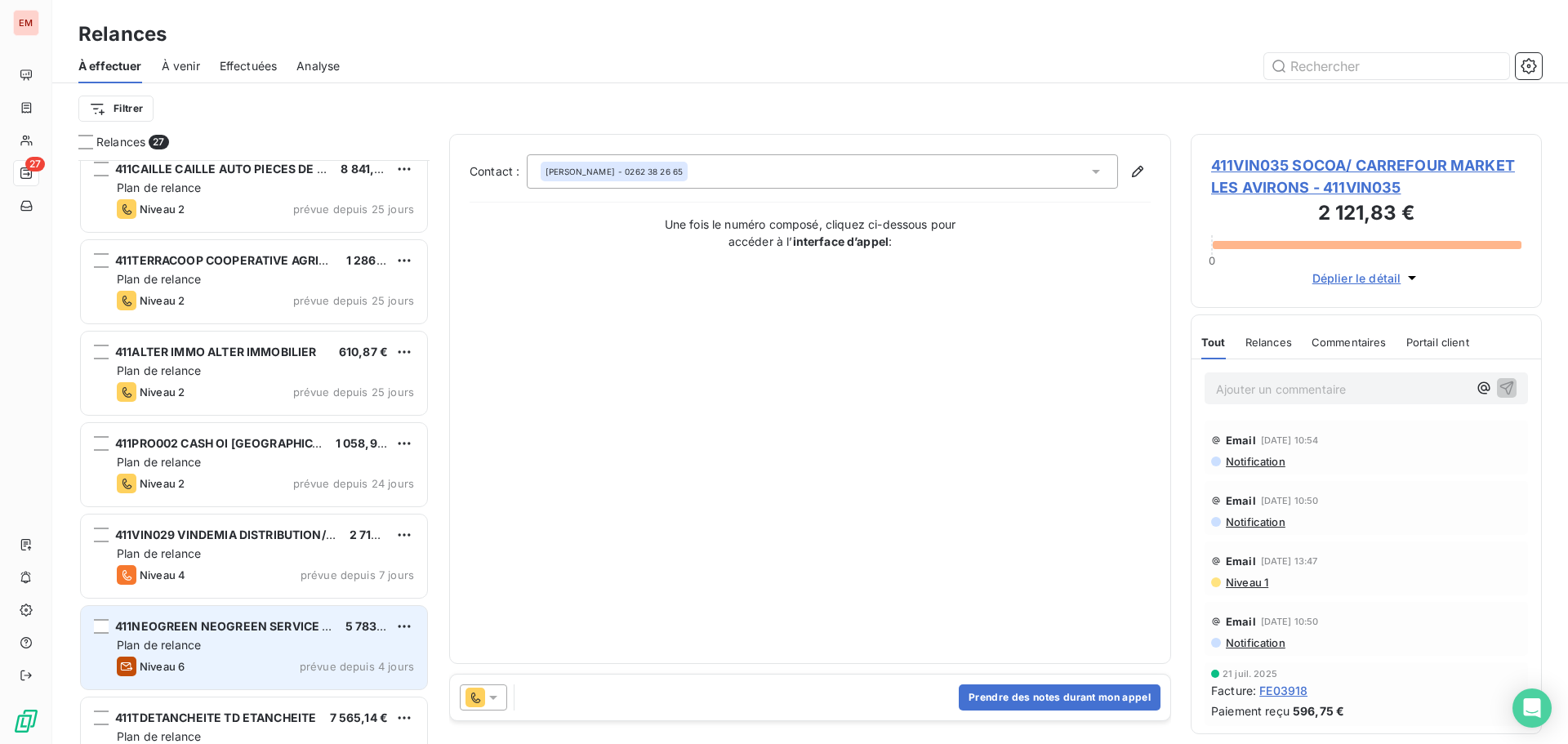
drag, startPoint x: 250, startPoint y: 552, endPoint x: 253, endPoint y: 614, distance: 62.1
click at [250, 554] on div "Plan de relance" at bounding box center [266, 553] width 298 height 17
